Goal: Information Seeking & Learning: Learn about a topic

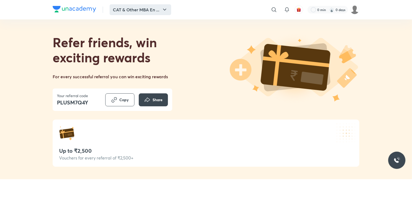
click at [160, 14] on button "CAT & Other MBA En ..." at bounding box center [141, 9] width 62 height 11
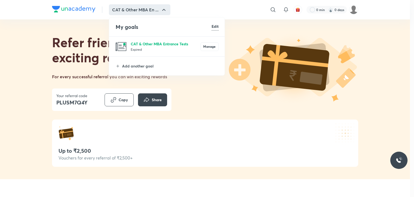
click at [139, 42] on p "CAT & Other MBA Entrance Tests" at bounding box center [166, 44] width 70 height 6
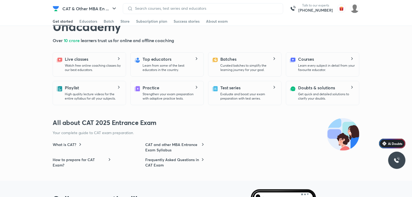
scroll to position [162, 0]
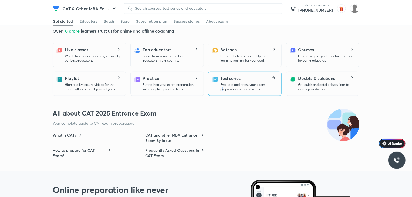
click at [223, 88] on p "Evaluate and boost your exam preparation with test series." at bounding box center [248, 87] width 57 height 9
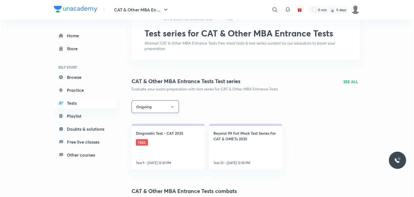
scroll to position [54, 0]
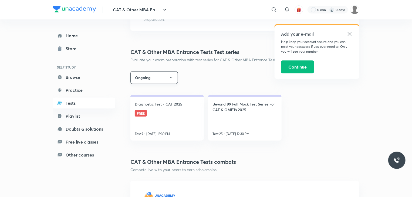
click at [168, 79] on button "Ongoing" at bounding box center [153, 77] width 47 height 13
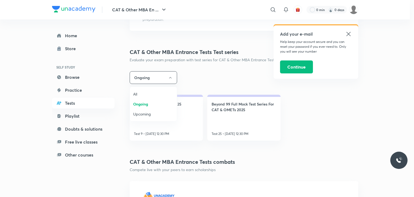
click at [148, 93] on span "All" at bounding box center [153, 94] width 40 height 6
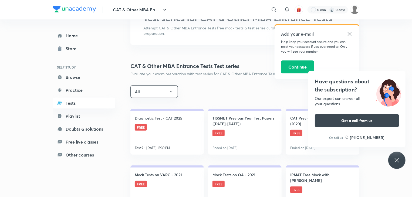
scroll to position [27, 0]
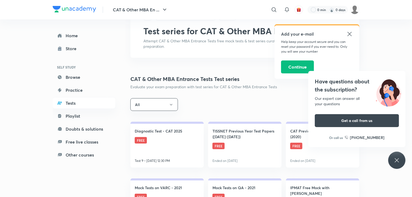
click at [399, 158] on icon at bounding box center [396, 160] width 6 height 6
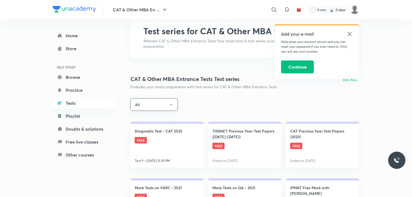
click at [351, 80] on p "SEE ALL" at bounding box center [349, 80] width 15 height 6
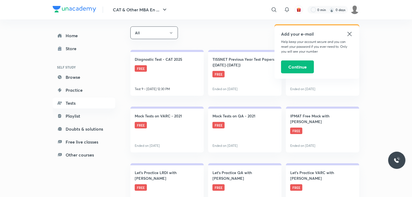
scroll to position [81, 0]
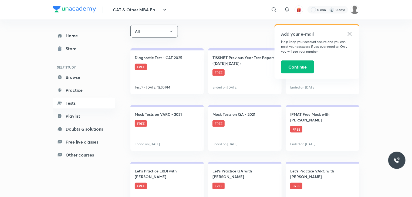
click at [350, 32] on icon at bounding box center [349, 34] width 6 height 6
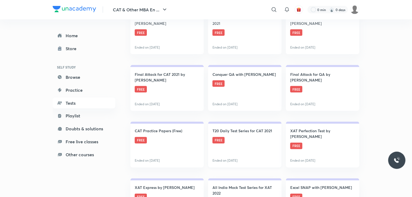
scroll to position [432, 0]
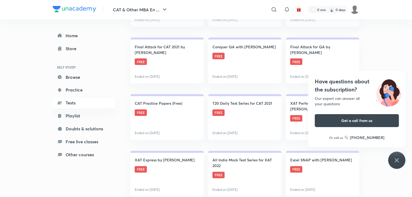
click at [397, 164] on div "Have questions about the subscription? Our expert can answer all your questions…" at bounding box center [396, 160] width 17 height 17
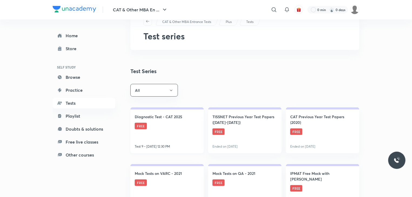
scroll to position [54, 0]
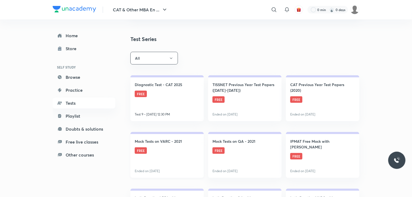
click at [175, 164] on link "Mock Tests on VARC - 2021 FREE Ended on [DATE]" at bounding box center [166, 155] width 73 height 46
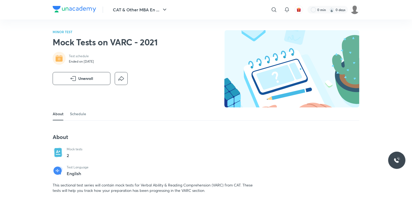
scroll to position [27, 0]
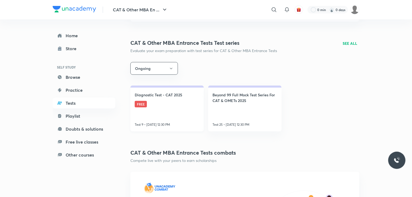
scroll to position [54, 0]
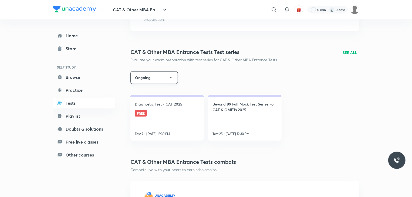
click at [166, 81] on button "Ongoing" at bounding box center [153, 77] width 47 height 13
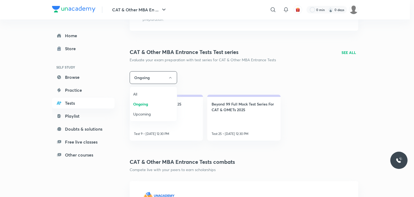
click at [142, 91] on li "All" at bounding box center [153, 94] width 47 height 10
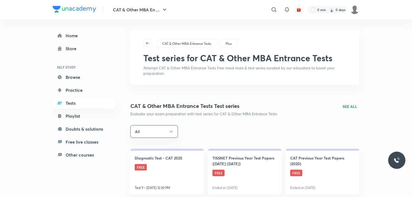
click at [350, 107] on p "SEE ALL" at bounding box center [349, 107] width 15 height 6
click at [347, 107] on p "SEE ALL" at bounding box center [349, 107] width 15 height 6
click at [351, 106] on p "SEE ALL" at bounding box center [349, 107] width 15 height 6
click at [350, 106] on p "SEE ALL" at bounding box center [349, 107] width 15 height 6
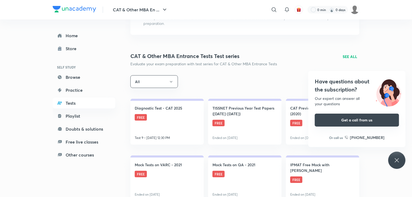
scroll to position [27, 0]
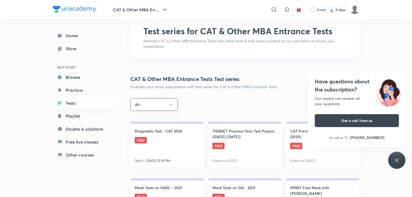
click at [391, 165] on div "Have questions about the subscription? Our expert can answer all your questions…" at bounding box center [396, 160] width 17 height 17
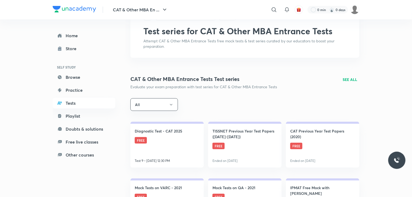
click at [351, 77] on p "SEE ALL" at bounding box center [349, 80] width 15 height 6
click at [352, 79] on p "SEE ALL" at bounding box center [349, 80] width 15 height 6
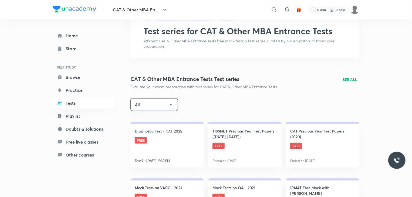
click at [352, 79] on p "SEE ALL" at bounding box center [349, 80] width 15 height 6
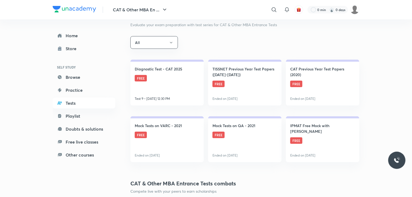
scroll to position [54, 0]
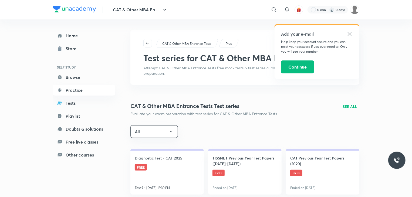
click at [353, 106] on p "SEE ALL" at bounding box center [349, 107] width 15 height 6
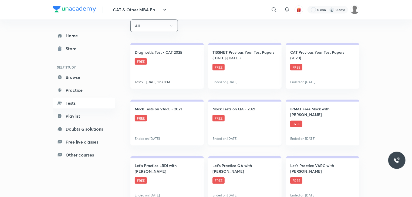
scroll to position [77, 0]
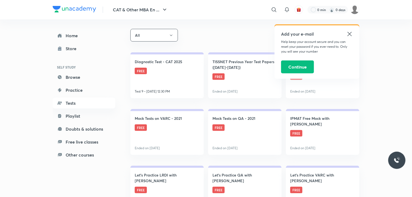
click at [350, 31] on icon at bounding box center [349, 34] width 6 height 6
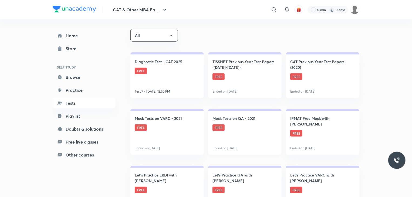
click at [249, 127] on link "Mock Tests on QA - 2021 FREE Ended on [DATE]" at bounding box center [244, 132] width 73 height 46
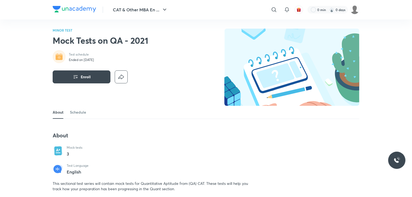
scroll to position [135, 0]
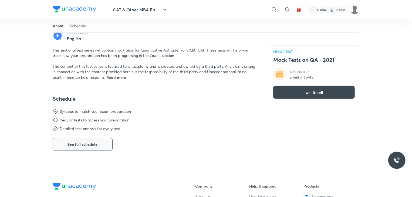
click at [91, 144] on span "See full schedule" at bounding box center [83, 144] width 30 height 5
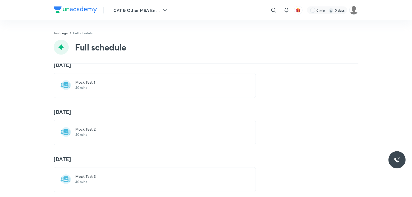
scroll to position [21, 0]
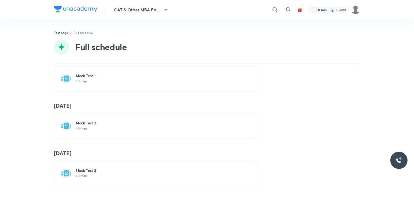
click at [112, 168] on h6 "Mock Test 3" at bounding box center [159, 170] width 166 height 5
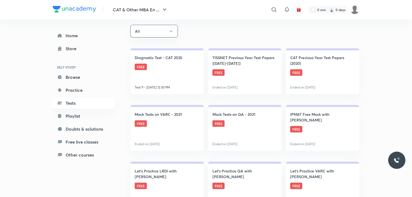
scroll to position [108, 0]
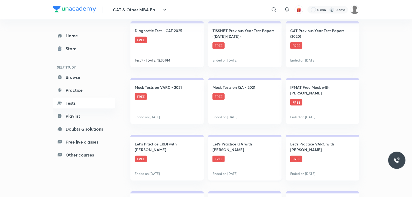
click at [249, 163] on link "Let's Practice QA with Raghawendra Pratap FREE Ended on Apr 29" at bounding box center [244, 158] width 73 height 46
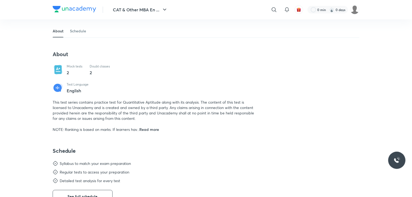
scroll to position [135, 0]
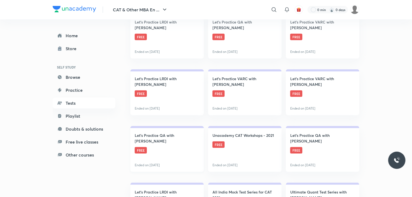
scroll to position [243, 0]
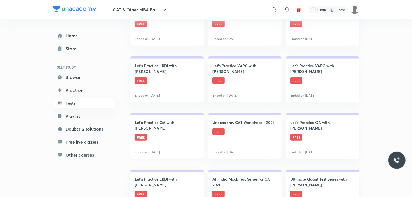
click at [177, 131] on h4 "Let's Practice QA with [PERSON_NAME]" at bounding box center [167, 124] width 65 height 11
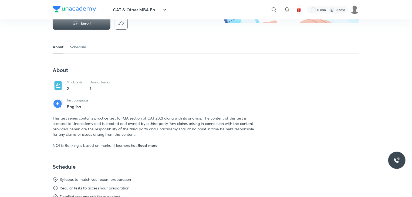
scroll to position [108, 0]
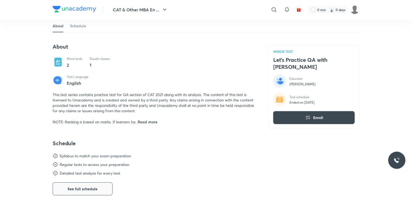
click at [92, 186] on button "See full schedule" at bounding box center [83, 188] width 60 height 13
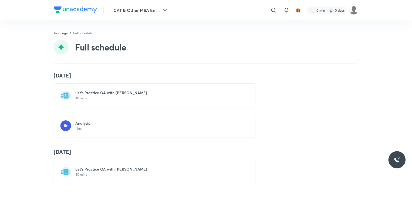
scroll to position [3, 0]
click at [150, 90] on h6 "Let's Practice QA with [PERSON_NAME]" at bounding box center [159, 92] width 166 height 5
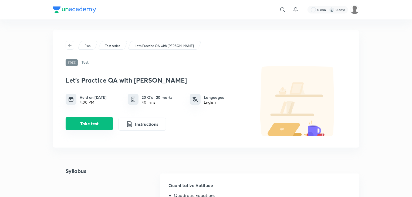
click at [89, 126] on button "Take test" at bounding box center [89, 123] width 47 height 13
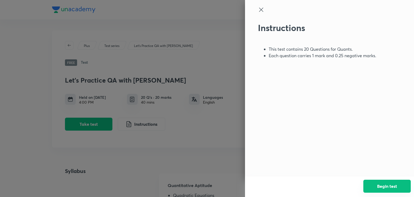
click at [387, 188] on button "Begin test" at bounding box center [387, 186] width 47 height 13
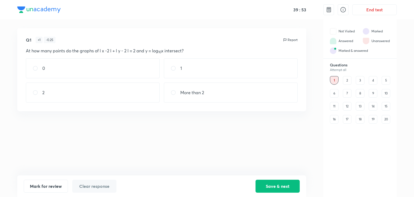
click at [347, 81] on div "2" at bounding box center [347, 80] width 9 height 9
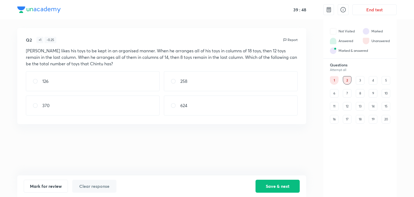
click at [333, 78] on div "1" at bounding box center [334, 80] width 9 height 9
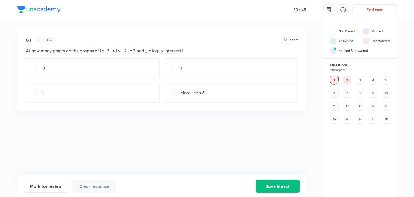
click at [349, 78] on div "2" at bounding box center [347, 80] width 9 height 9
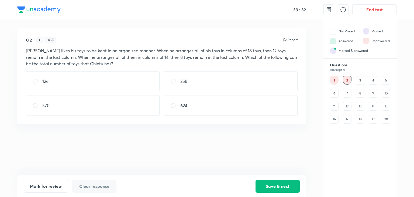
click at [360, 79] on div "3" at bounding box center [360, 80] width 9 height 9
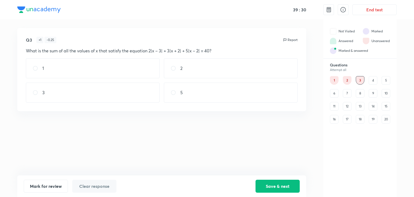
click at [372, 80] on div "4" at bounding box center [373, 80] width 9 height 9
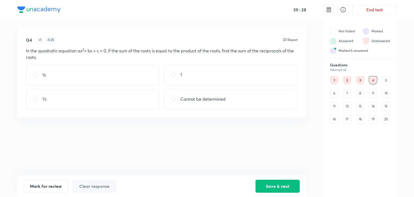
click at [385, 80] on div "5" at bounding box center [386, 80] width 9 height 9
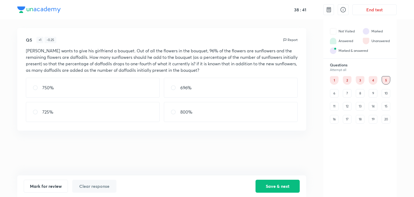
click at [337, 95] on div "6" at bounding box center [334, 93] width 9 height 9
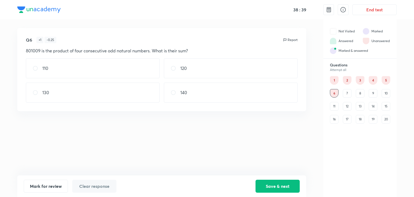
click at [347, 92] on div "7" at bounding box center [347, 93] width 9 height 9
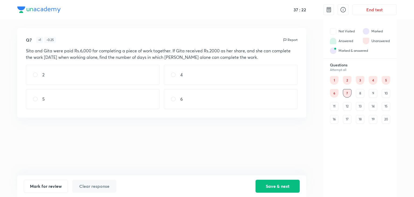
drag, startPoint x: 179, startPoint y: 100, endPoint x: 197, endPoint y: 107, distance: 19.7
click at [180, 100] on input "radio" at bounding box center [176, 98] width 10 height 5
radio input "true"
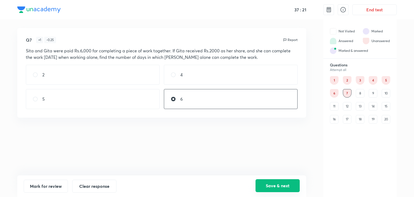
click at [267, 185] on button "Save & next" at bounding box center [278, 185] width 44 height 13
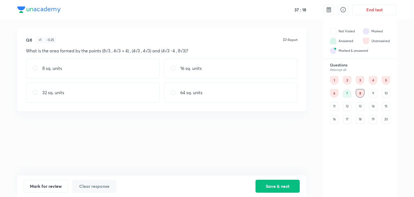
click at [375, 92] on div "9" at bounding box center [373, 93] width 9 height 9
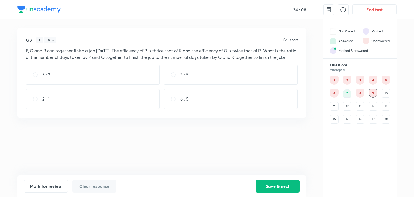
drag, startPoint x: 135, startPoint y: 101, endPoint x: 151, endPoint y: 114, distance: 20.0
click at [135, 101] on div "2 : 1" at bounding box center [93, 99] width 134 height 20
radio input "true"
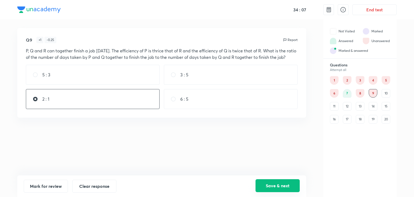
click at [282, 186] on button "Save & next" at bounding box center [278, 185] width 44 height 13
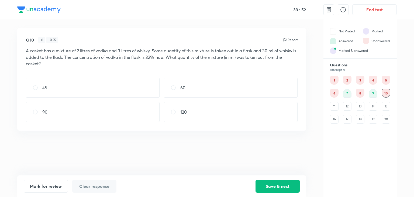
click at [334, 104] on div "11" at bounding box center [334, 106] width 9 height 9
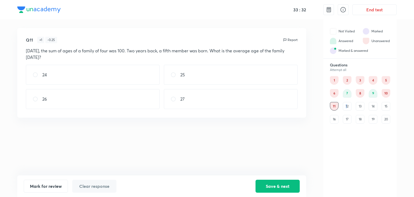
click at [347, 108] on div "12" at bounding box center [347, 106] width 9 height 9
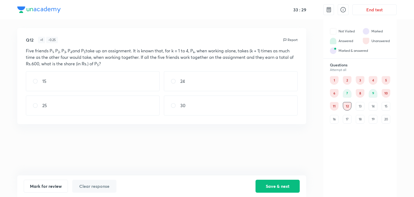
click at [364, 107] on div "13" at bounding box center [360, 106] width 9 height 9
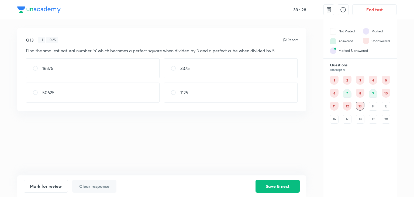
click at [374, 107] on div "14" at bounding box center [373, 106] width 9 height 9
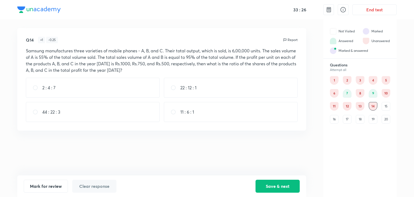
click at [391, 110] on div "Questions Attempt all 1 2 3 4 5 6 7 8 9 10 11 12 13 14 15 16 17 18 19 20" at bounding box center [360, 93] width 73 height 61
click at [388, 105] on div "15" at bounding box center [386, 106] width 9 height 9
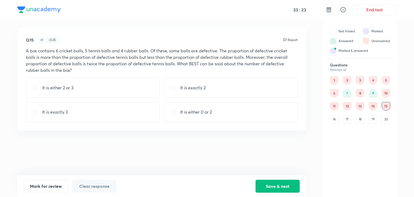
click at [336, 120] on div "16" at bounding box center [334, 119] width 9 height 9
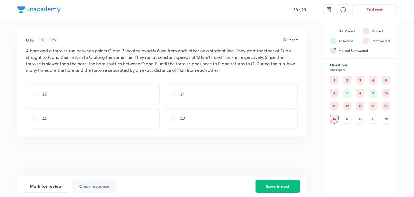
click at [354, 122] on div "1 2 3 4 5 6 7 8 9 10 11 12 13 14 15 16 17 18 19 20" at bounding box center [360, 99] width 60 height 47
click at [378, 125] on div "Questions Attempt all 1 2 3 4 5 6 7 8 9 10 11 12 13 14 15 16 17 18 19 20" at bounding box center [360, 130] width 73 height 134
drag, startPoint x: 402, startPoint y: 131, endPoint x: 407, endPoint y: 131, distance: 5.1
click at [404, 131] on div "33 : 22 End test Q16 + 1 - 0.25 Report A hare and a tortoise run between points…" at bounding box center [207, 98] width 414 height 197
click at [385, 4] on div "End test" at bounding box center [360, 9] width 73 height 19
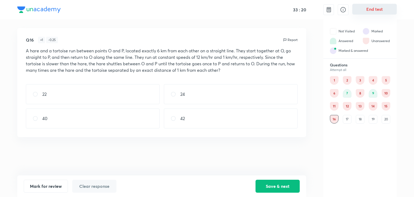
click at [376, 10] on button "End test" at bounding box center [375, 9] width 45 height 11
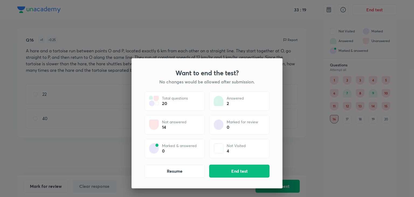
click at [232, 163] on div "Want to end the test? No changes would be allowed after submission. Total quest…" at bounding box center [207, 123] width 151 height 130
click at [244, 166] on button "End test" at bounding box center [239, 170] width 60 height 13
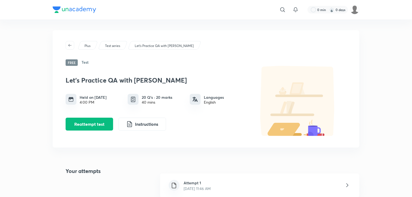
click at [233, 185] on div "Attempt 1 Oct 1, 2025, 11:46 AM" at bounding box center [259, 185] width 199 height 24
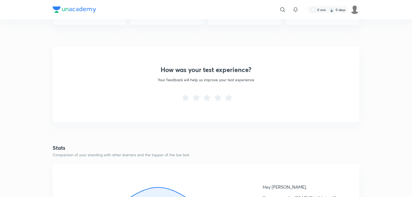
scroll to position [135, 0]
